Goal: Task Accomplishment & Management: Manage account settings

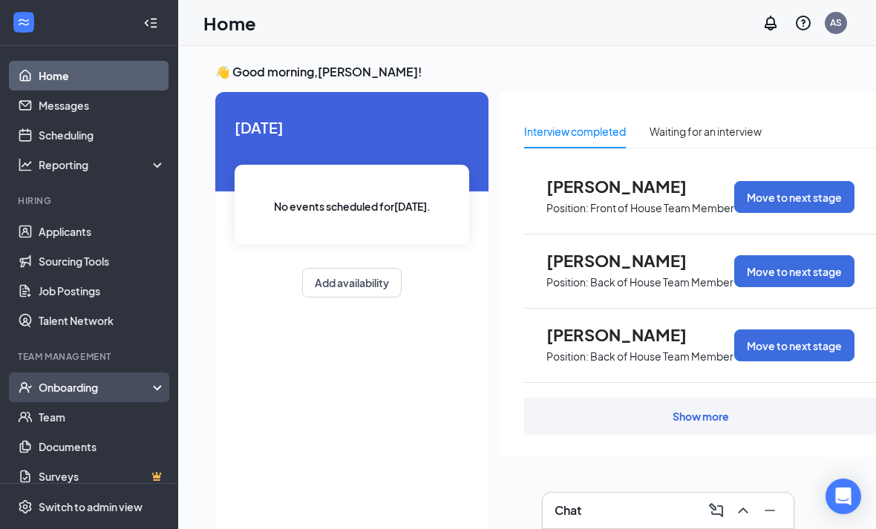
click at [148, 383] on div "Onboarding" at bounding box center [96, 387] width 114 height 15
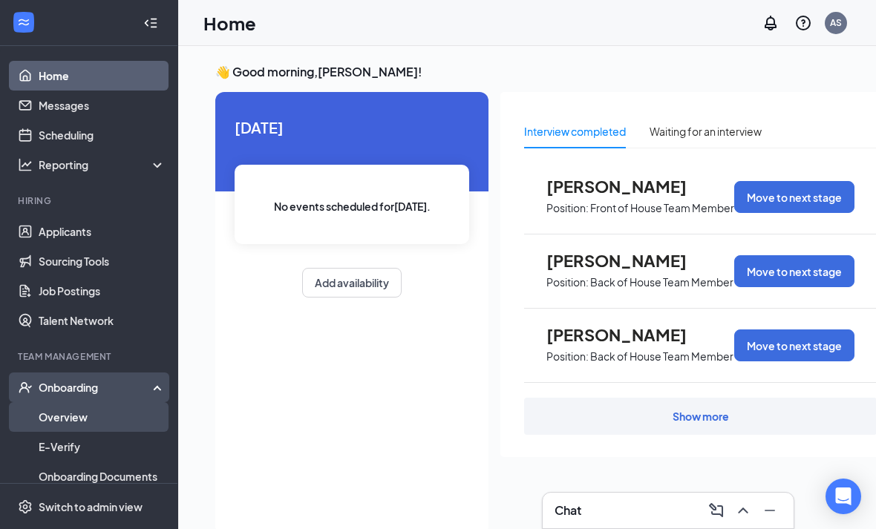
click at [120, 421] on link "Overview" at bounding box center [102, 417] width 127 height 30
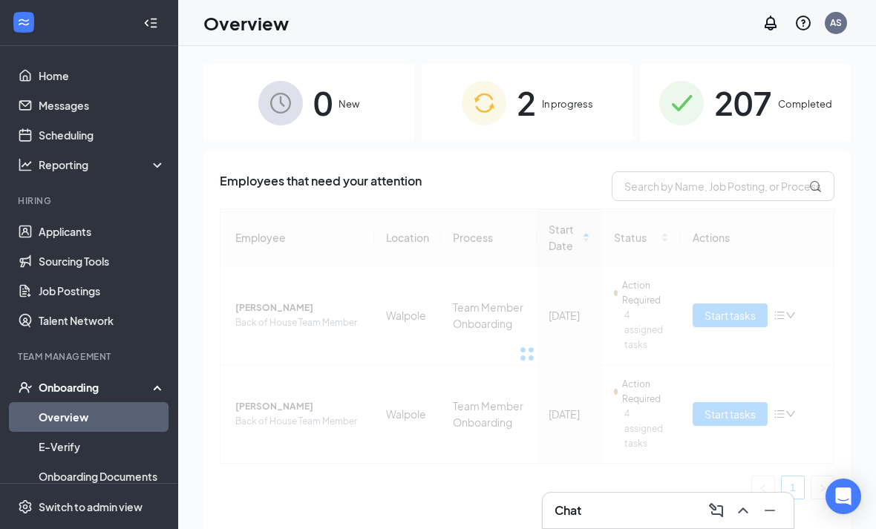
click at [516, 105] on span "2" at bounding box center [525, 102] width 19 height 51
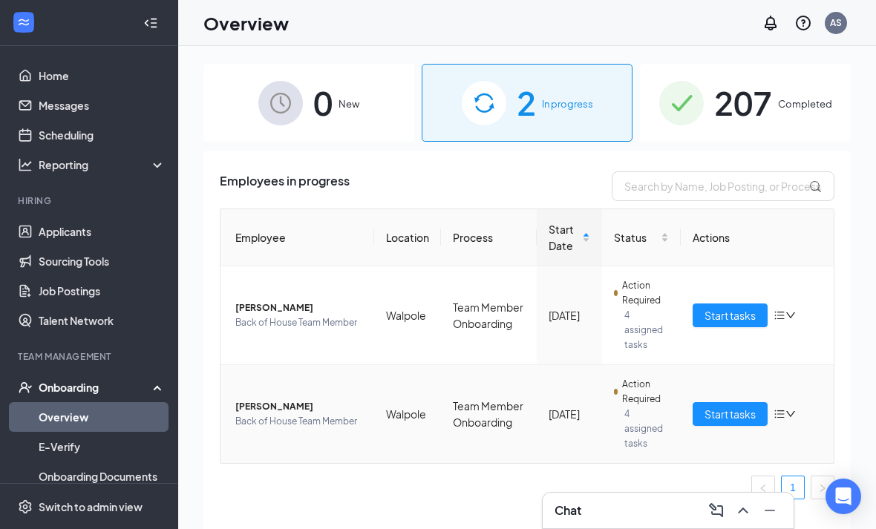
click at [591, 399] on td "[DATE]" at bounding box center [568, 414] width 65 height 98
click at [643, 409] on span "4 assigned tasks" at bounding box center [646, 429] width 45 height 45
click at [738, 409] on span "Start tasks" at bounding box center [729, 414] width 51 height 16
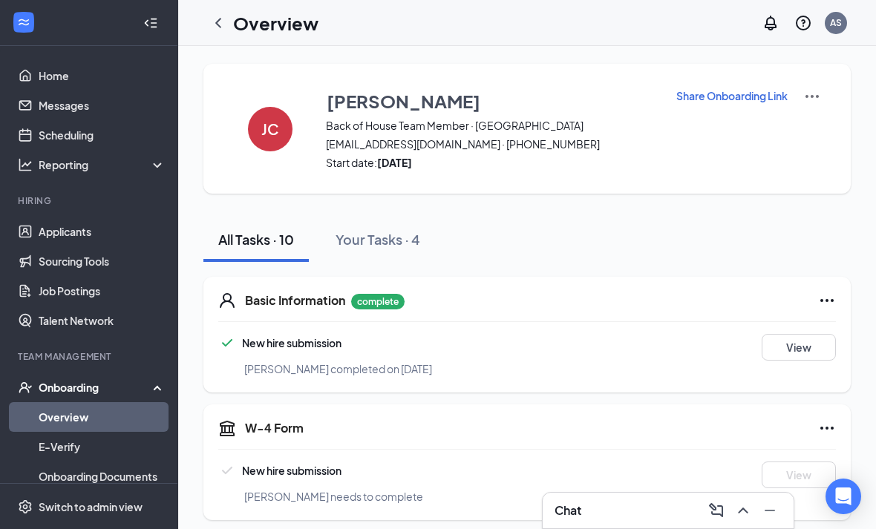
click at [812, 101] on img at bounding box center [812, 97] width 18 height 18
click at [814, 127] on span "View details" at bounding box center [812, 123] width 58 height 16
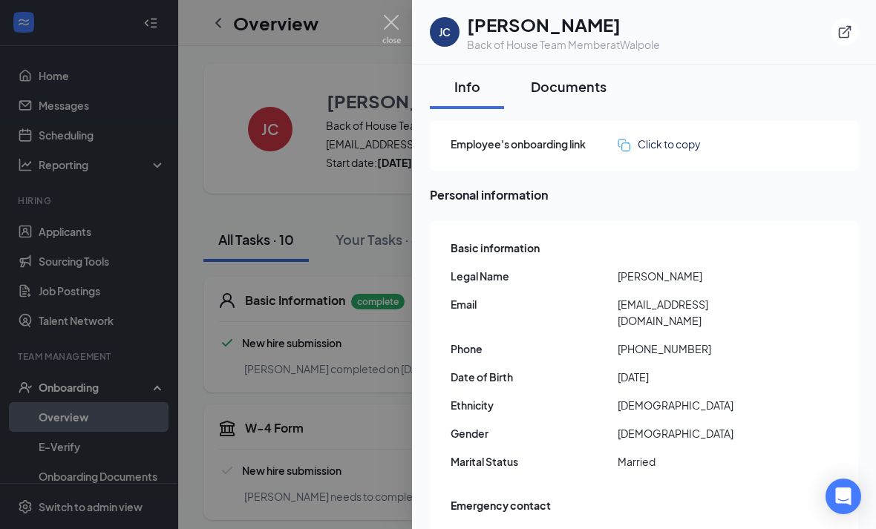
click at [571, 86] on div "Documents" at bounding box center [569, 86] width 76 height 19
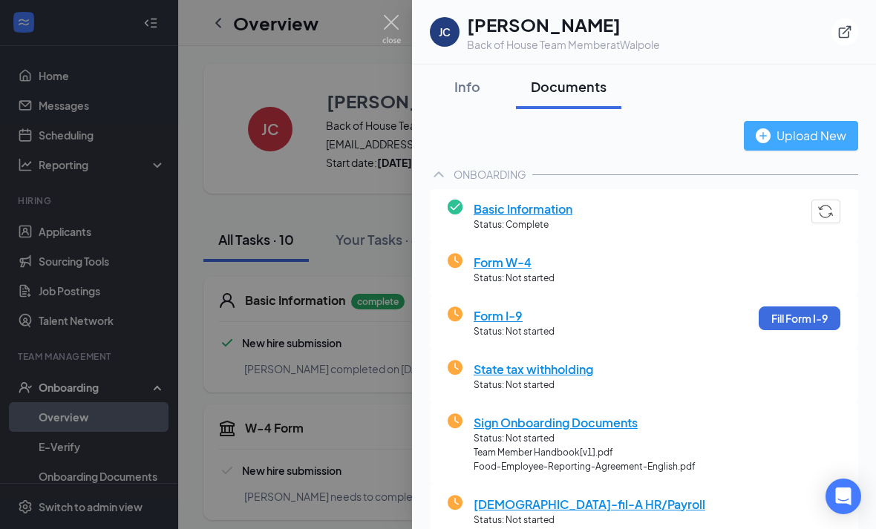
click at [807, 128] on div "Upload New" at bounding box center [800, 135] width 91 height 19
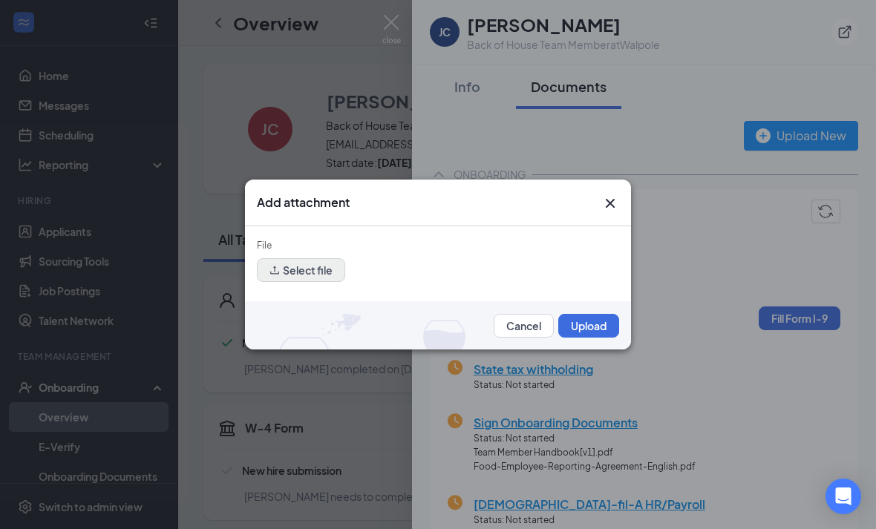
click at [306, 277] on button "Select file" at bounding box center [301, 270] width 88 height 24
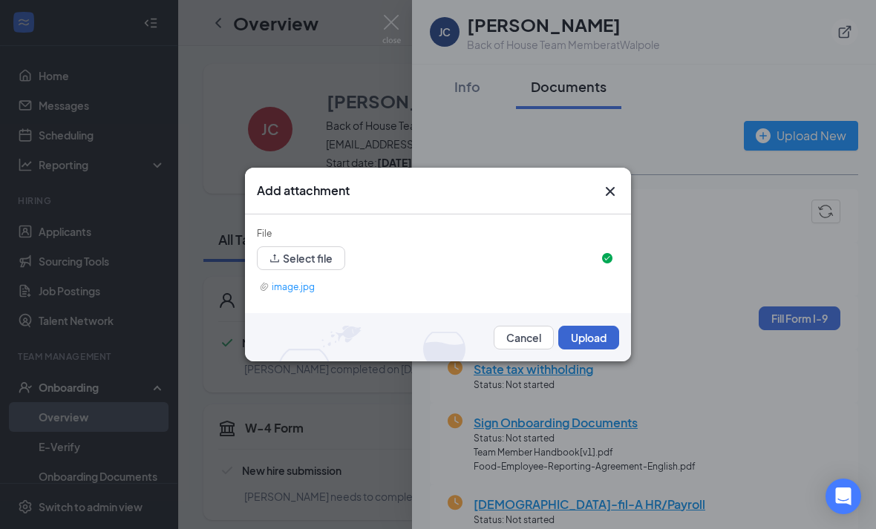
click at [584, 345] on button "Upload" at bounding box center [588, 338] width 61 height 24
click at [590, 341] on button "Upload" at bounding box center [588, 338] width 61 height 24
click at [597, 340] on button "Upload" at bounding box center [588, 338] width 61 height 24
click at [322, 268] on button "Select file" at bounding box center [301, 258] width 88 height 24
click at [596, 335] on button "Upload" at bounding box center [588, 338] width 61 height 24
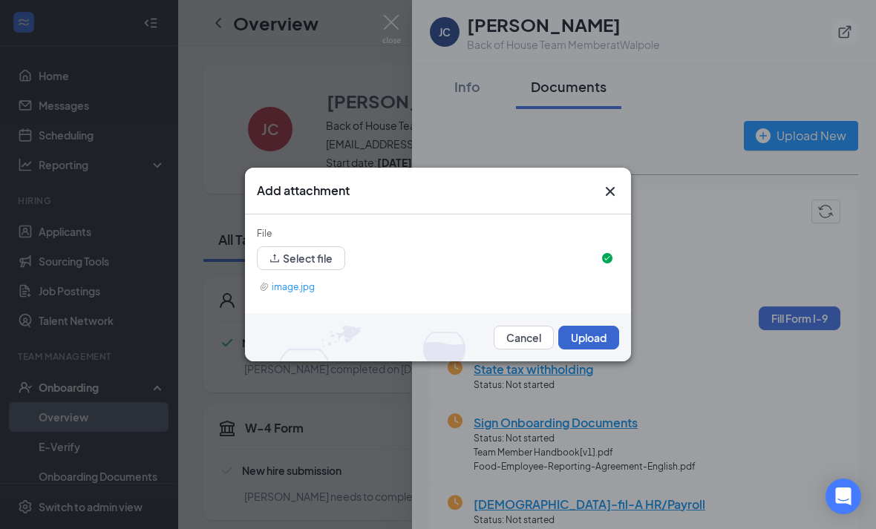
click at [596, 335] on button "Upload" at bounding box center [588, 338] width 61 height 24
click at [595, 345] on button "Upload" at bounding box center [588, 338] width 61 height 24
click at [594, 345] on button "Upload" at bounding box center [588, 338] width 61 height 24
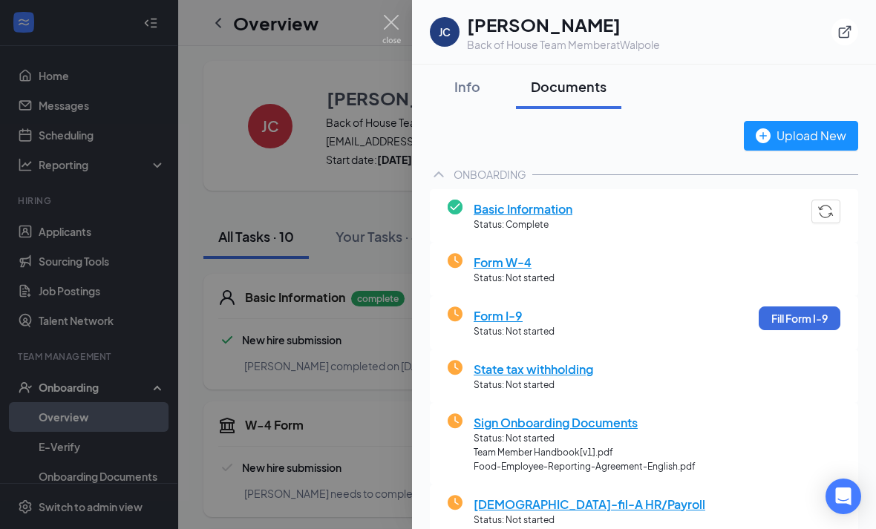
scroll to position [4, 0]
click at [769, 138] on img "button" at bounding box center [762, 135] width 15 height 15
click at [815, 145] on div "Upload New" at bounding box center [800, 135] width 91 height 19
click at [780, 145] on div "Upload New" at bounding box center [800, 135] width 91 height 19
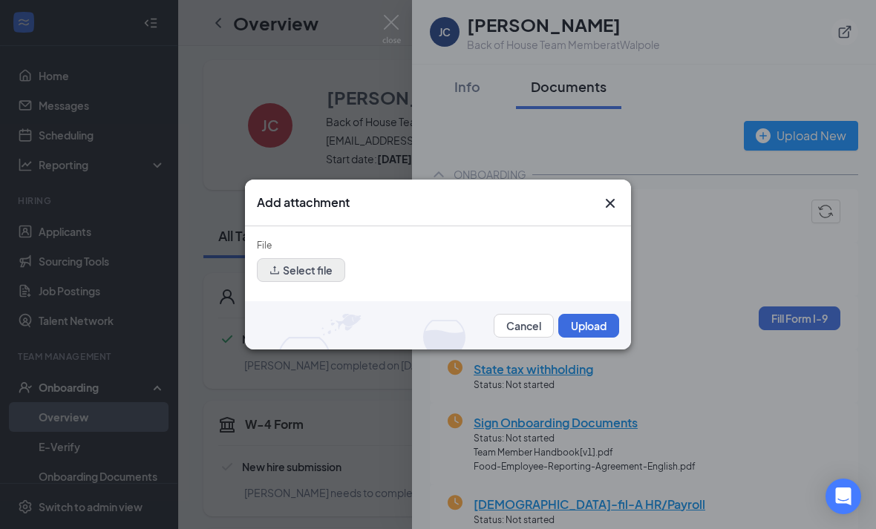
click at [310, 272] on button "Select file" at bounding box center [301, 270] width 88 height 24
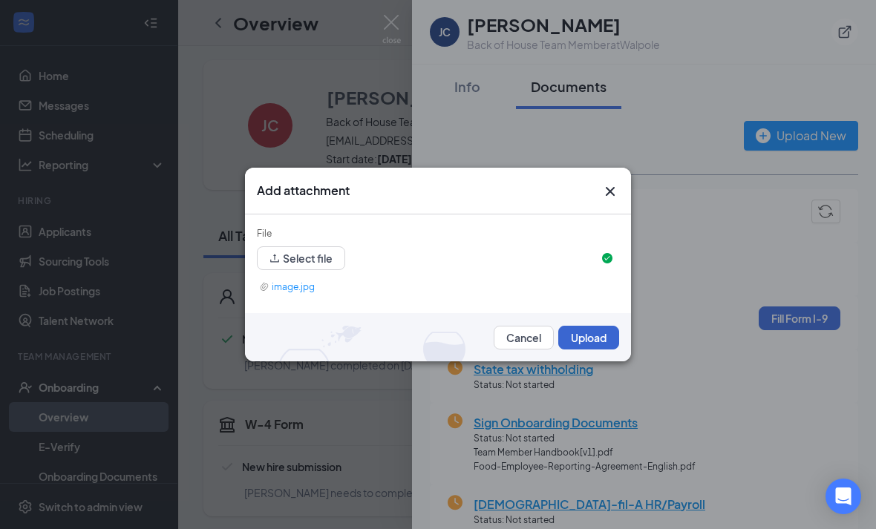
click at [566, 338] on button "Upload" at bounding box center [588, 338] width 61 height 24
click at [593, 344] on button "Upload" at bounding box center [588, 338] width 61 height 24
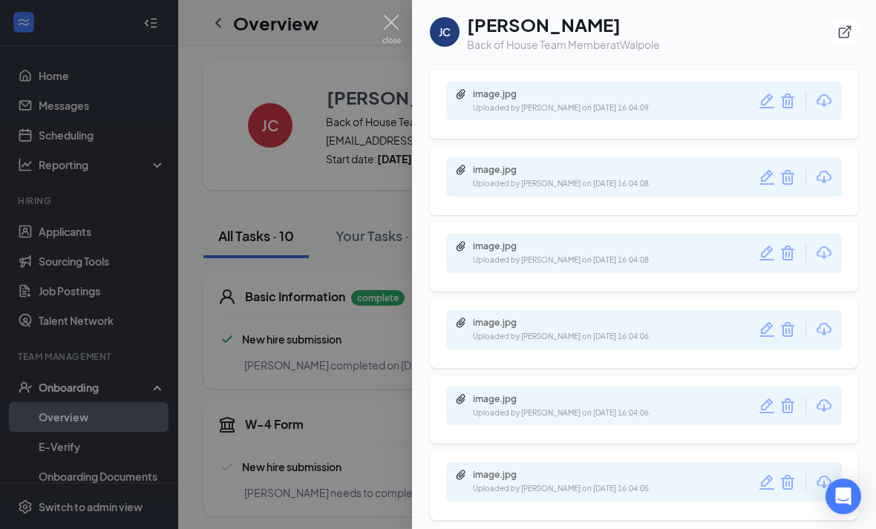
click at [261, 381] on div at bounding box center [438, 264] width 876 height 529
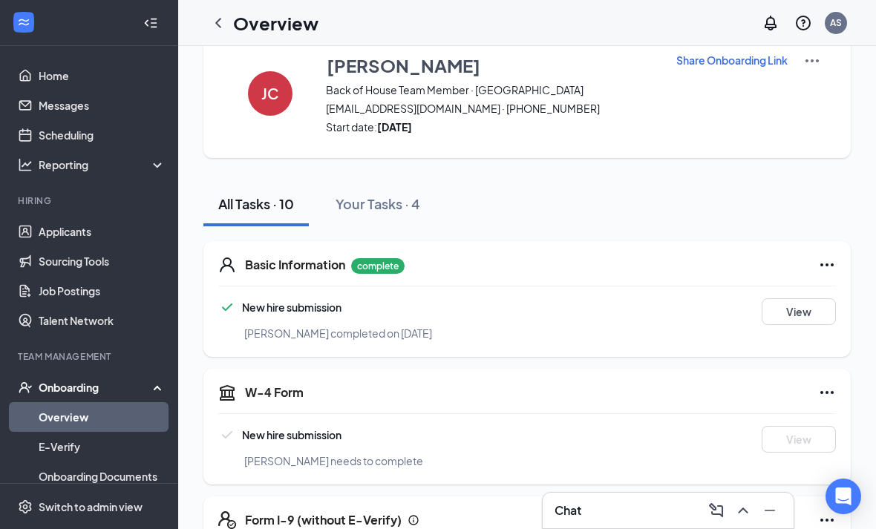
scroll to position [0, 0]
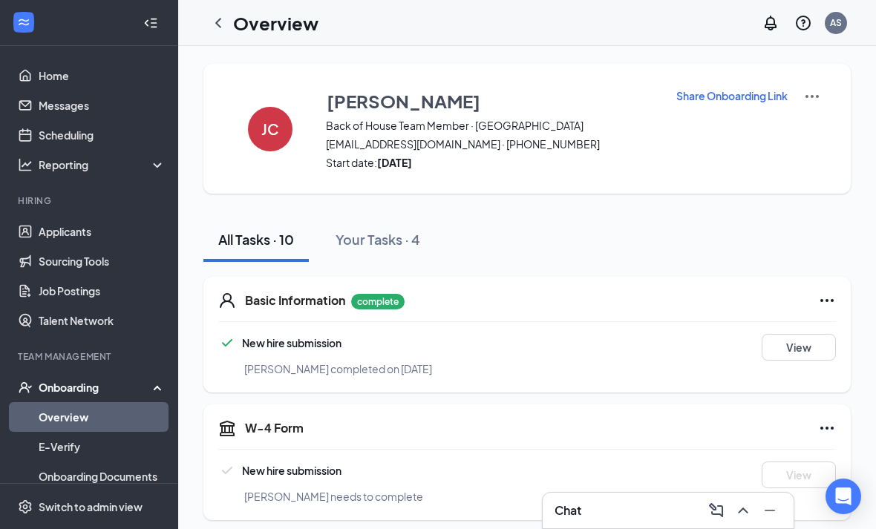
click at [732, 101] on p "Share Onboarding Link" at bounding box center [731, 95] width 111 height 15
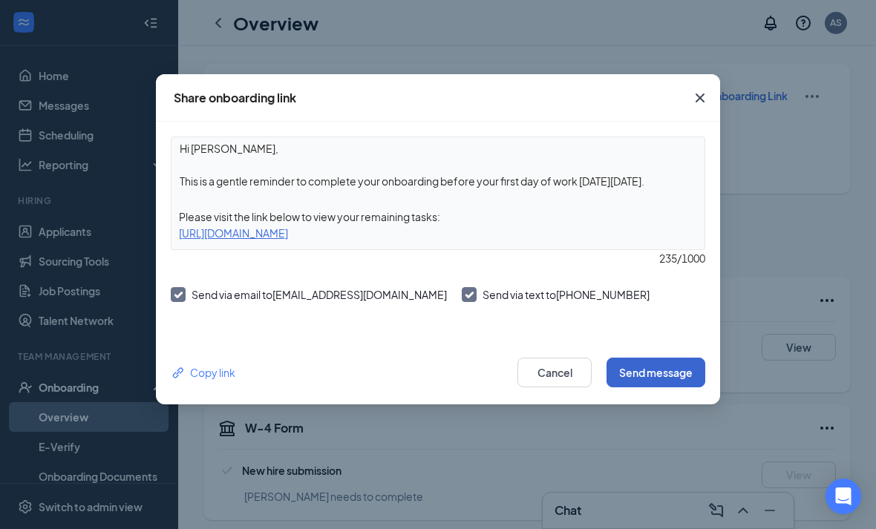
click at [673, 378] on button "Send message" at bounding box center [655, 373] width 99 height 30
